Goal: Find specific page/section: Find specific page/section

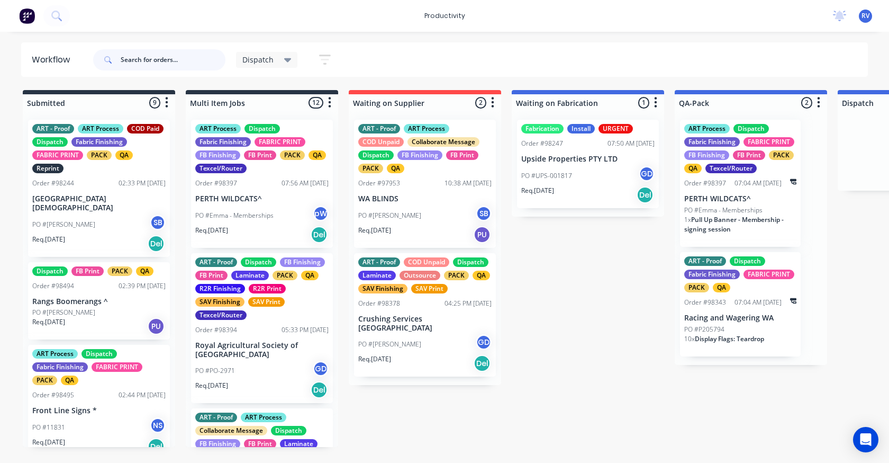
click at [165, 88] on div "Workflow Dispatch Save new view None edit Dispatch (Default) edit ART DEPT edit…" at bounding box center [444, 241] width 889 height 399
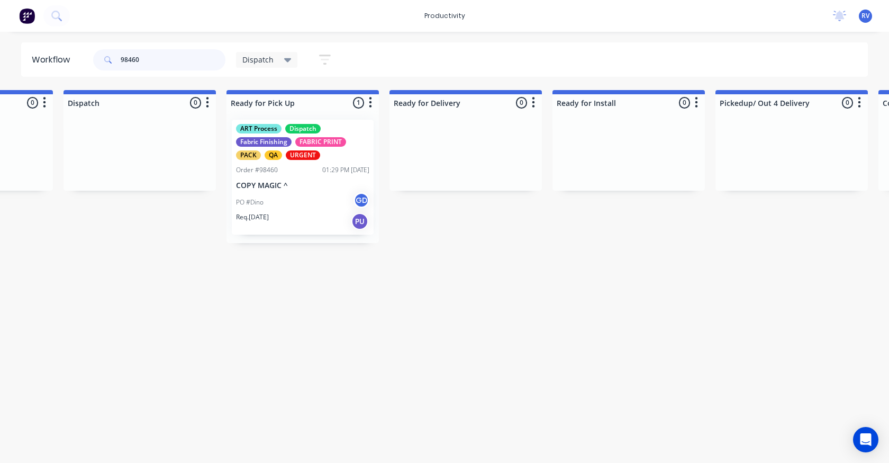
scroll to position [0, 779]
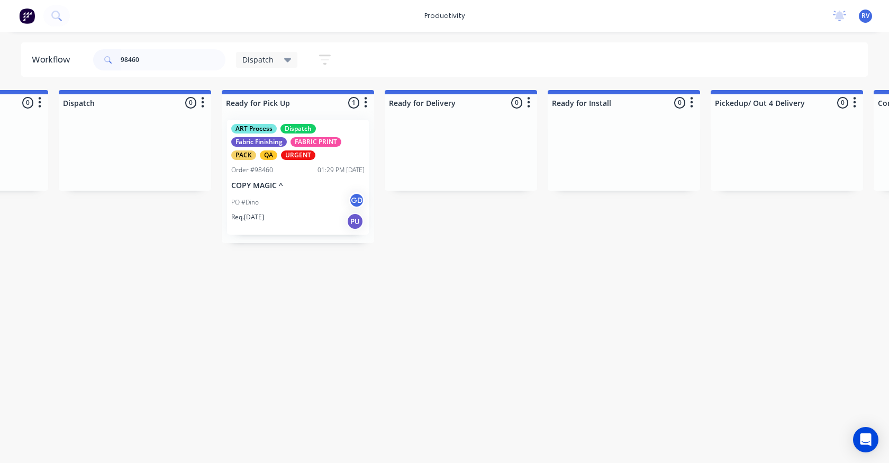
click at [302, 184] on p "COPY MAGIC ^" at bounding box center [297, 185] width 133 height 9
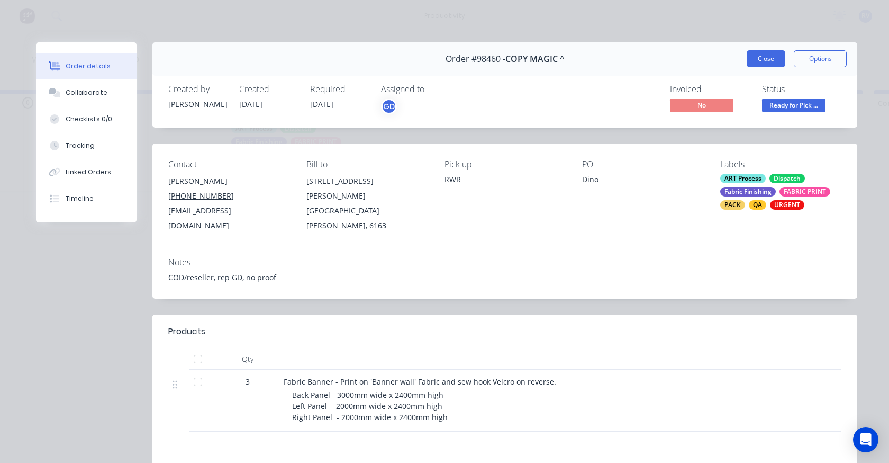
click at [776, 58] on button "Close" at bounding box center [766, 58] width 39 height 17
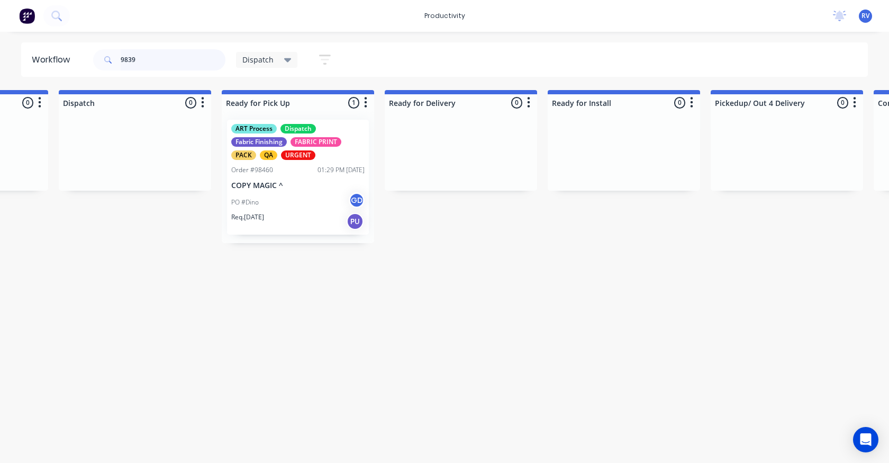
type input "98397"
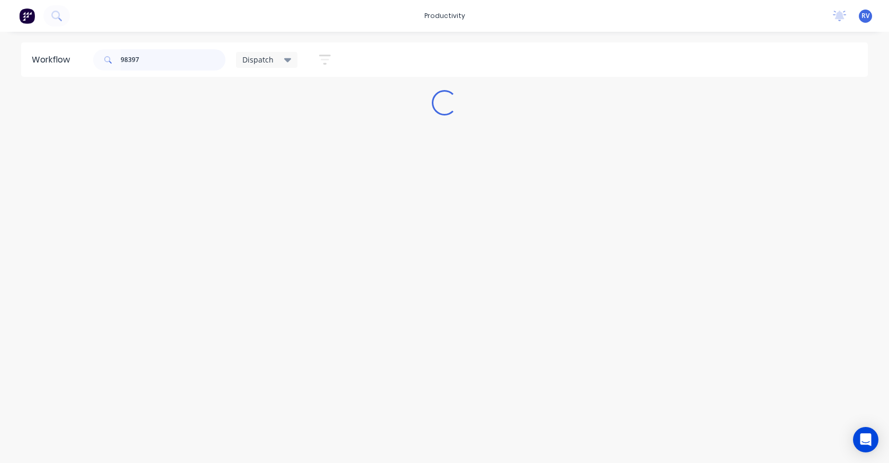
scroll to position [0, 0]
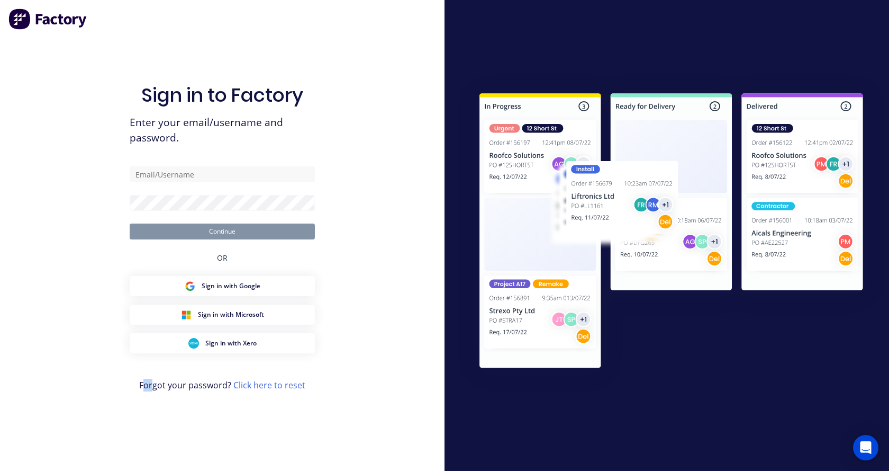
drag, startPoint x: 147, startPoint y: 466, endPoint x: 179, endPoint y: 271, distance: 197.9
click at [172, 462] on div "Sign in to Factory Enter your email/username and password. Continue OR Sign in …" at bounding box center [222, 235] width 445 height 471
type input "[EMAIL_ADDRESS][DOMAIN_NAME]"
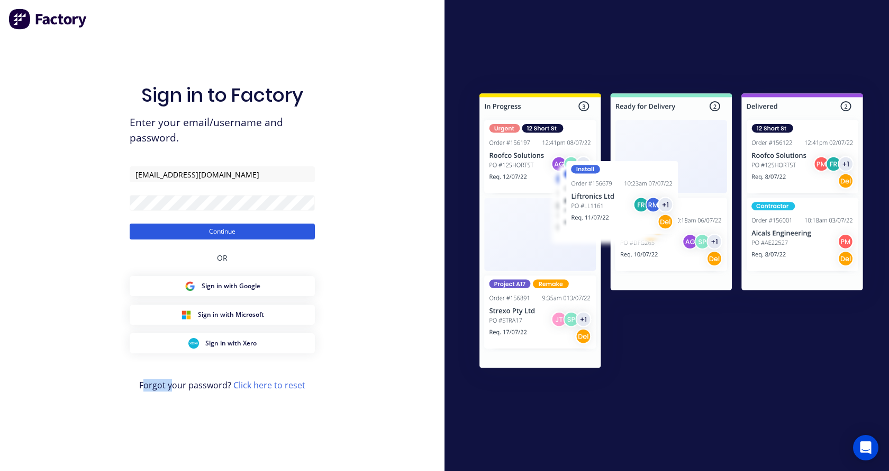
click at [197, 231] on button "Continue" at bounding box center [222, 231] width 185 height 16
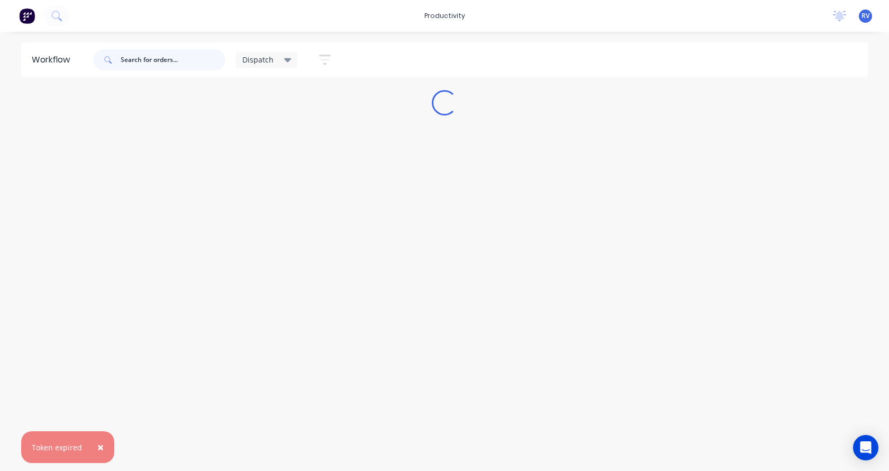
click at [152, 59] on input "text" at bounding box center [173, 59] width 105 height 21
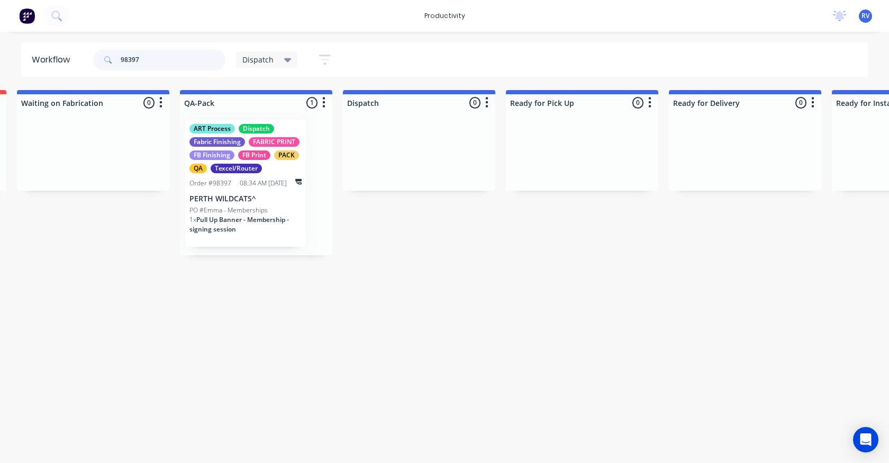
scroll to position [0, 478]
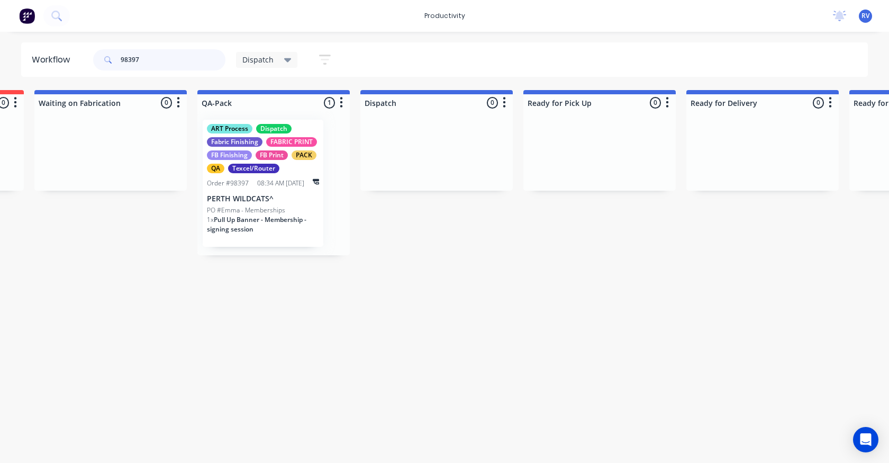
type input "98397"
click at [278, 200] on p "PERTH WILDCATS^" at bounding box center [263, 198] width 112 height 9
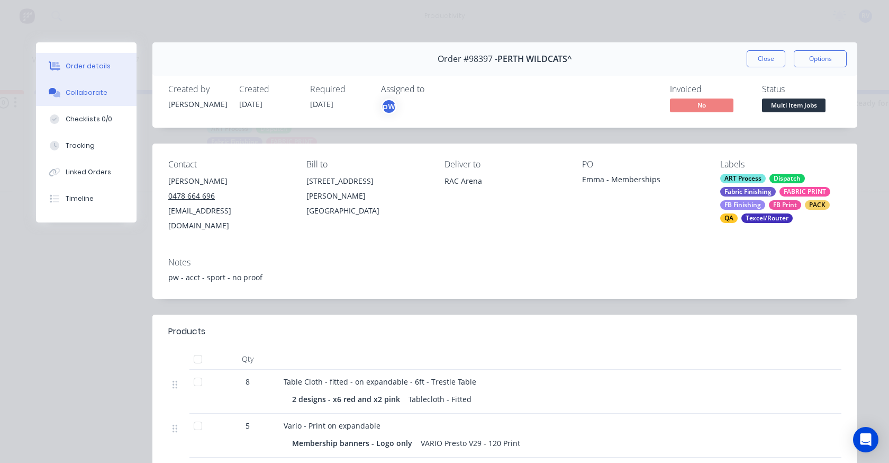
click at [80, 87] on button "Collaborate" at bounding box center [86, 92] width 101 height 26
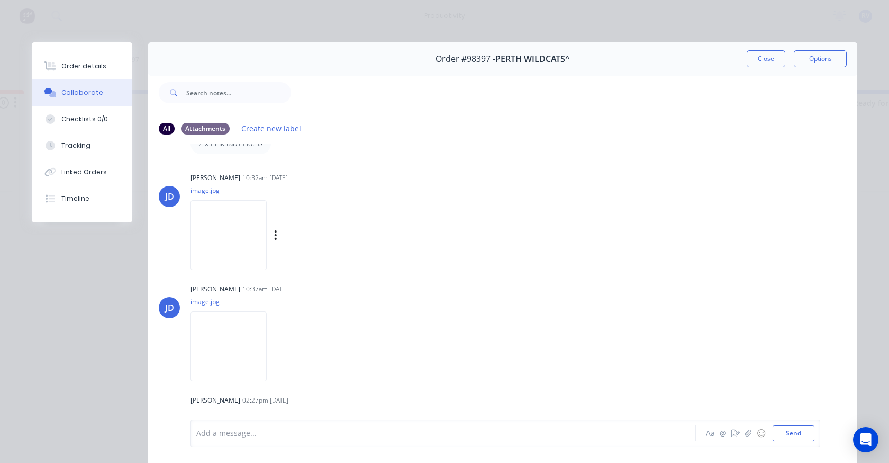
scroll to position [159, 0]
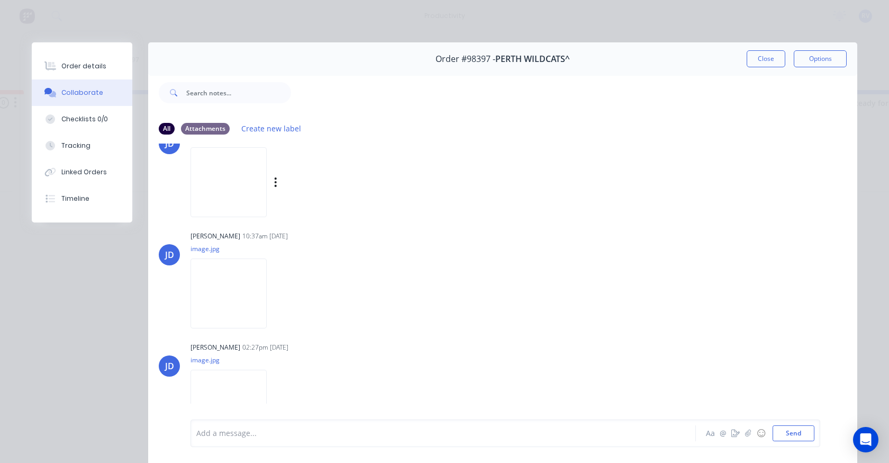
click at [240, 185] on img at bounding box center [229, 181] width 76 height 69
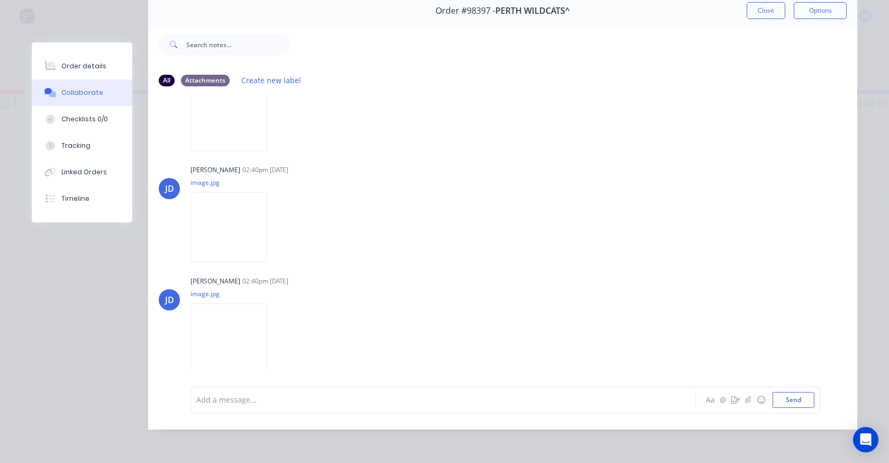
scroll to position [246, 0]
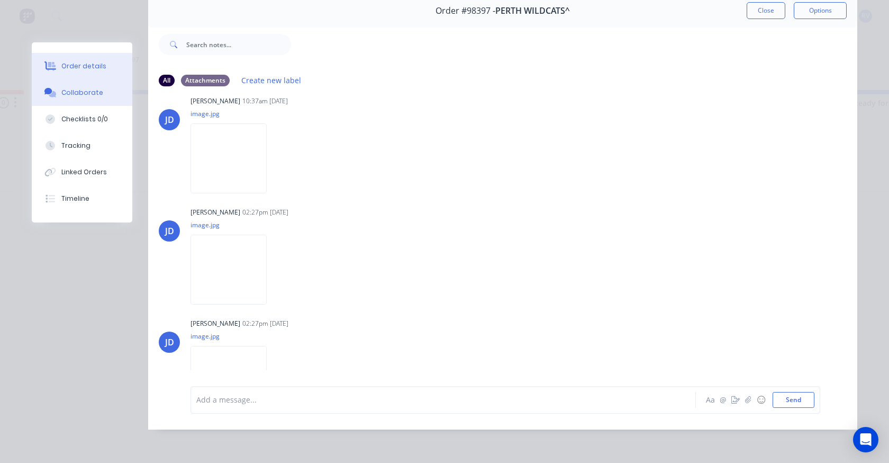
click at [85, 62] on div "Order details" at bounding box center [83, 66] width 45 height 10
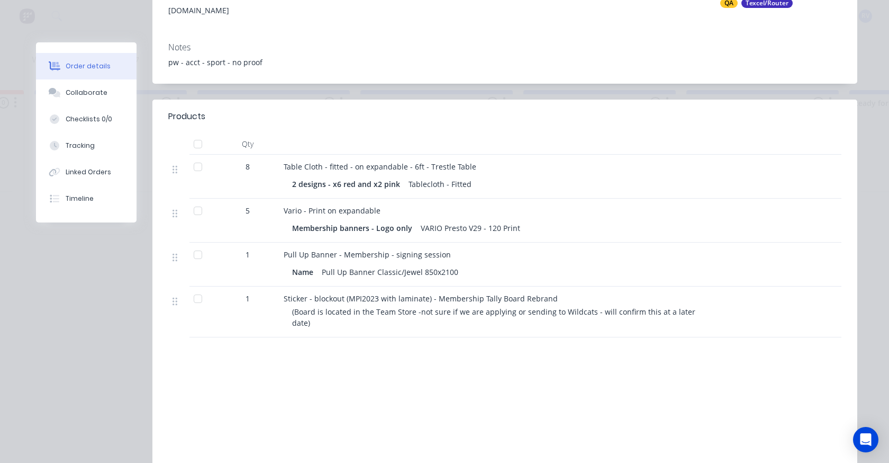
scroll to position [0, 0]
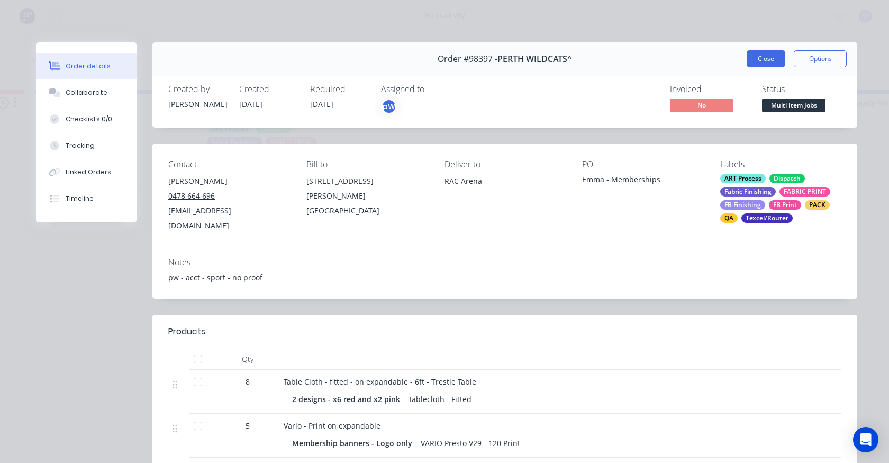
click at [747, 59] on button "Close" at bounding box center [766, 58] width 39 height 17
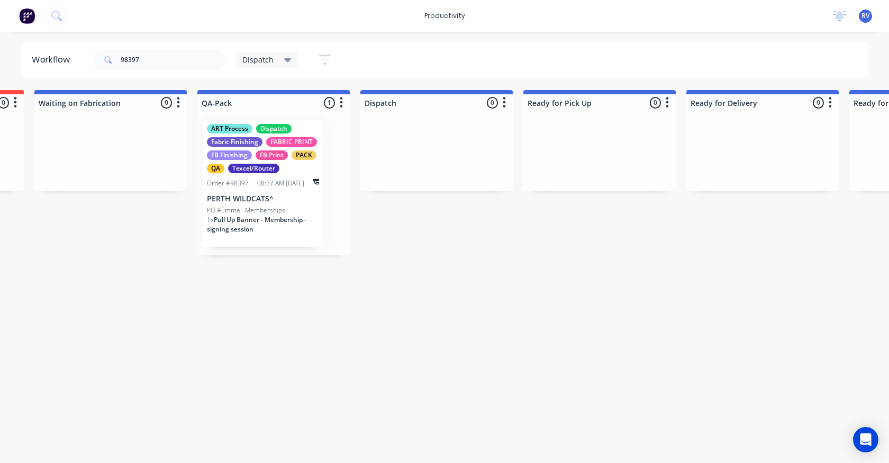
click at [247, 62] on span "Dispatch" at bounding box center [257, 59] width 31 height 11
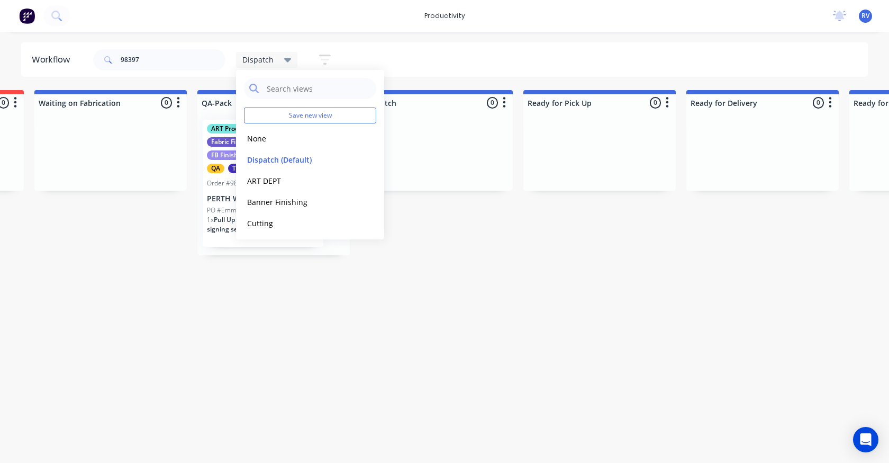
drag, startPoint x: 263, startPoint y: 158, endPoint x: 200, endPoint y: 118, distance: 74.3
click at [260, 157] on button "Dispatch (Default)" at bounding box center [300, 160] width 113 height 12
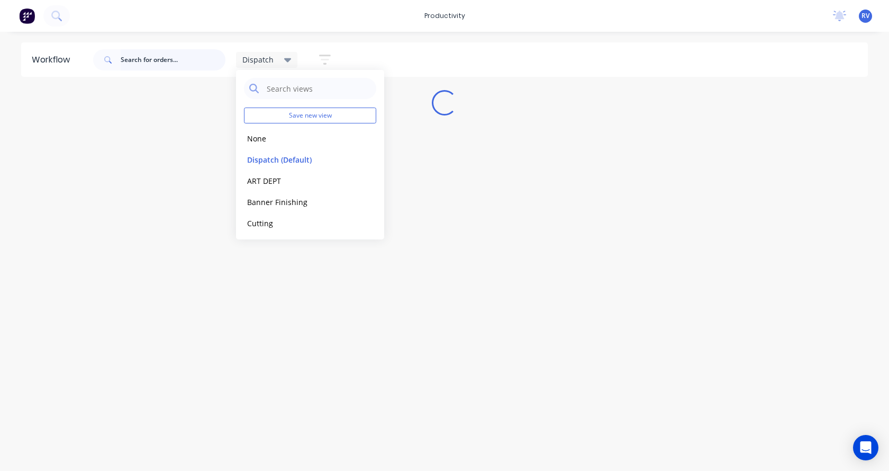
click at [155, 66] on input "text" at bounding box center [173, 59] width 105 height 21
